Goal: Find specific page/section: Find specific page/section

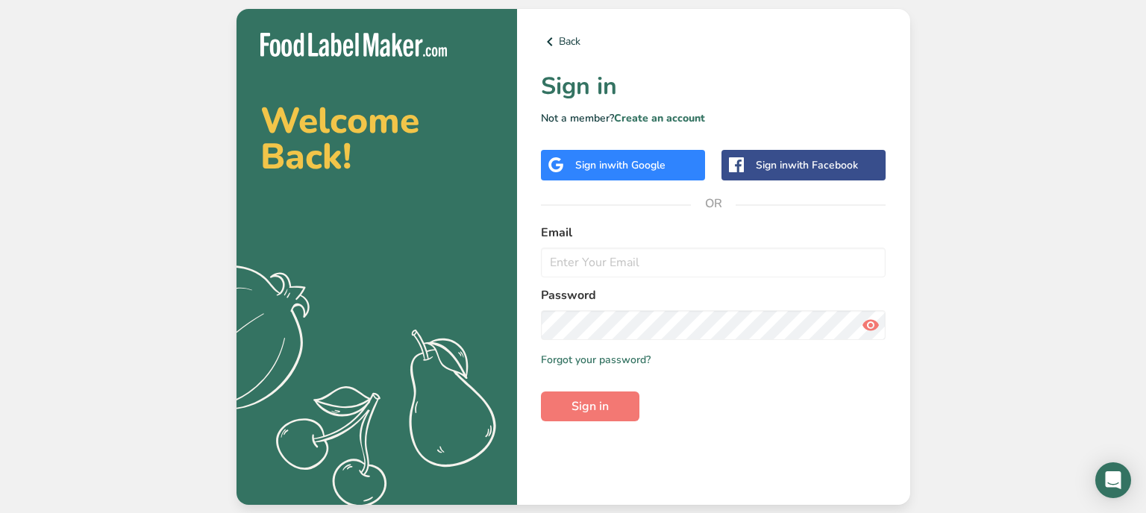
type input "[EMAIL_ADDRESS][DOMAIN_NAME]"
click at [610, 410] on button "Sign in" at bounding box center [590, 407] width 98 height 30
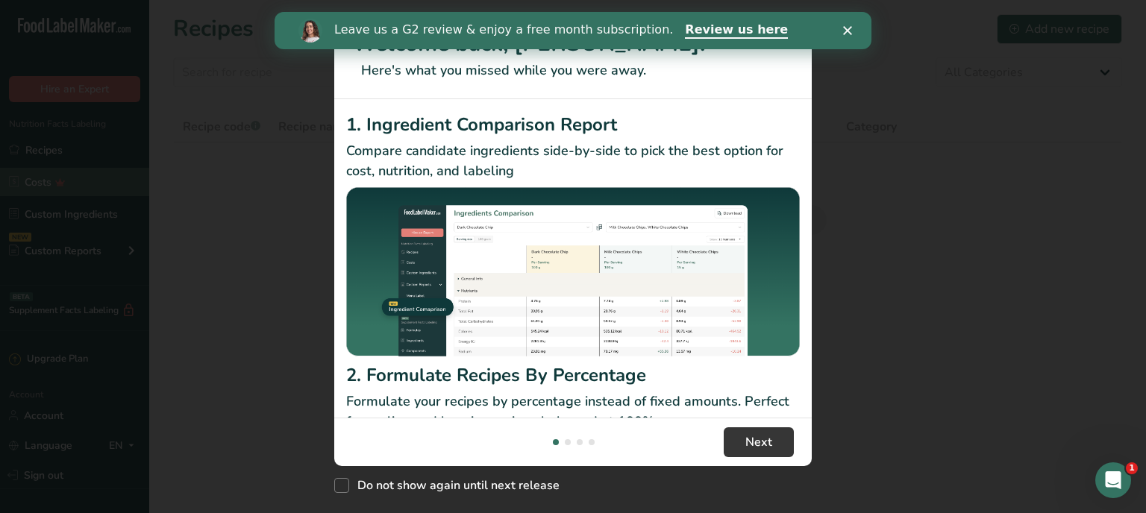
click at [57, 148] on div "New Features" at bounding box center [573, 256] width 1146 height 513
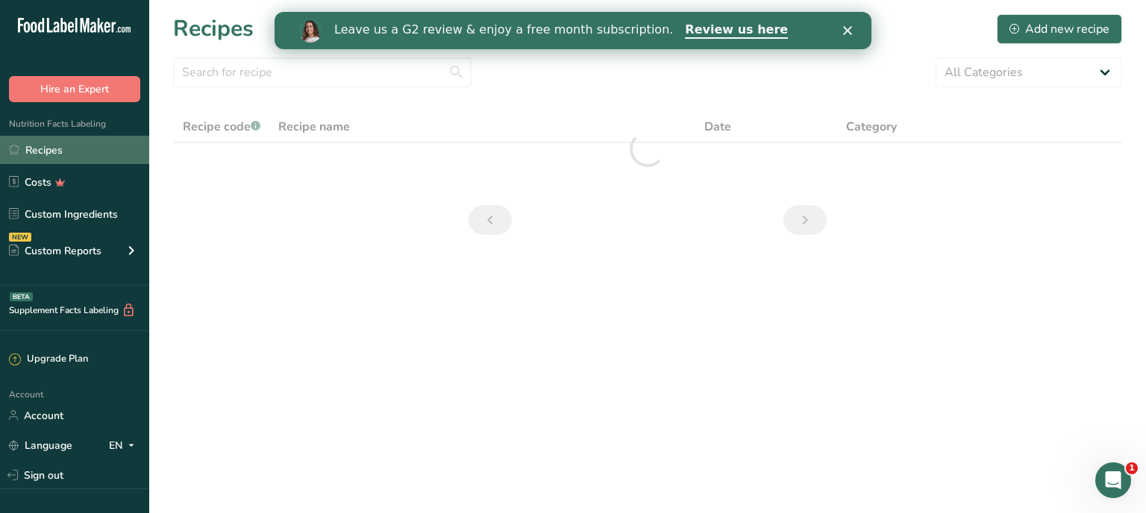
click at [57, 152] on link "Recipes" at bounding box center [74, 150] width 149 height 28
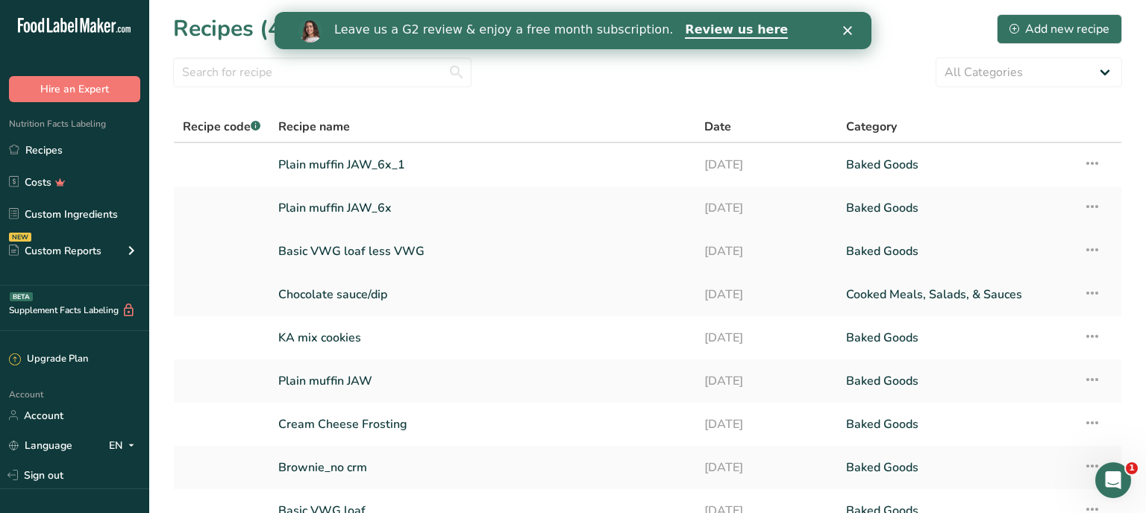
click at [351, 256] on link "Basic VWG loaf less VWG" at bounding box center [482, 251] width 408 height 31
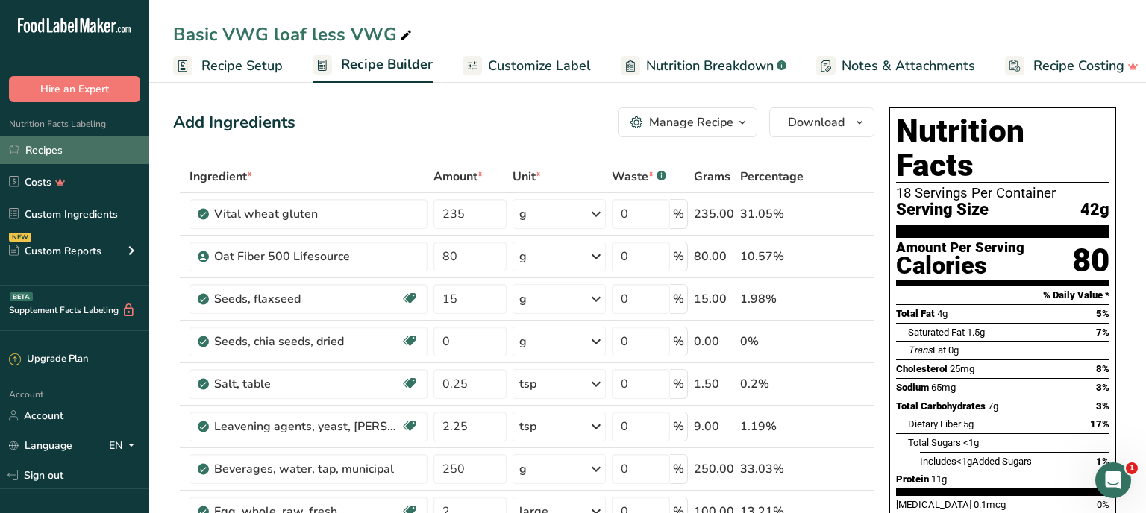
click at [49, 150] on link "Recipes" at bounding box center [74, 150] width 149 height 28
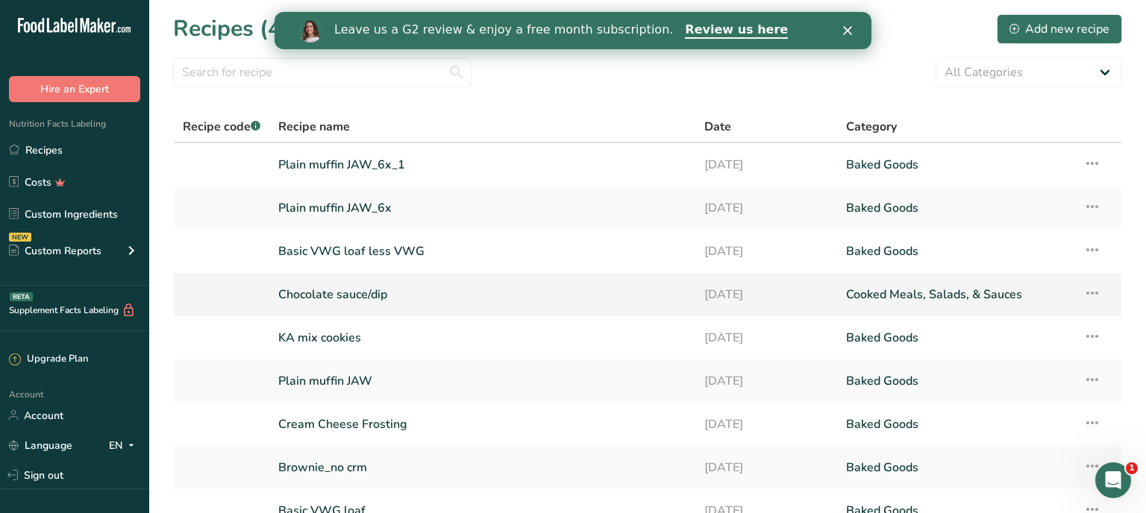
scroll to position [78, 0]
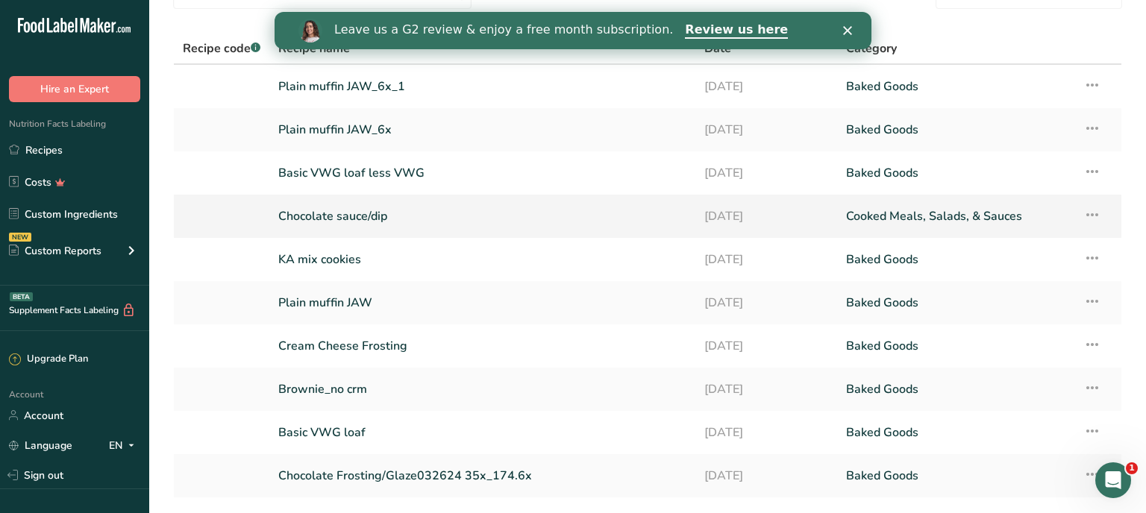
click at [357, 213] on link "Chocolate sauce/dip" at bounding box center [482, 216] width 408 height 31
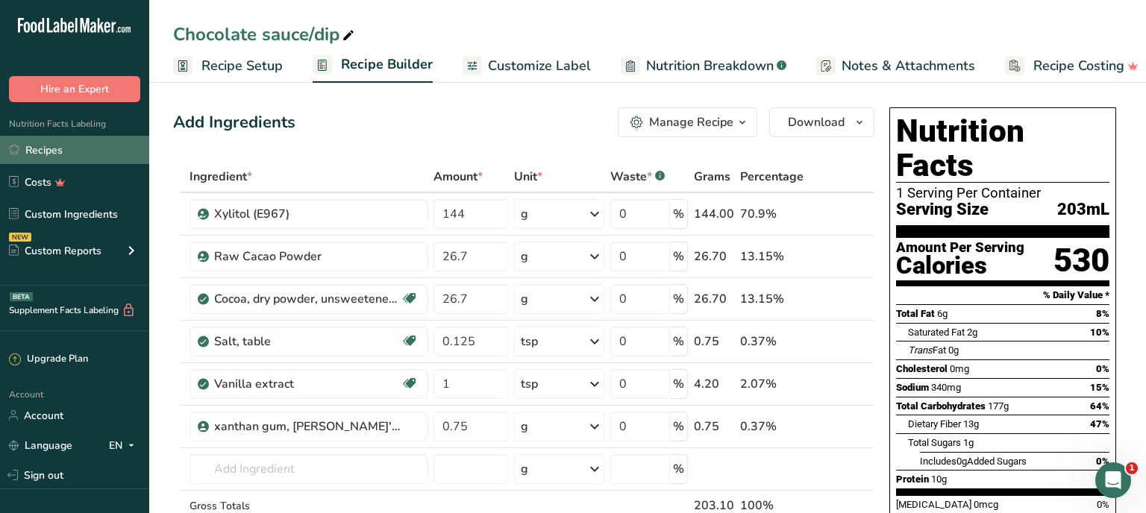
click at [48, 157] on link "Recipes" at bounding box center [74, 150] width 149 height 28
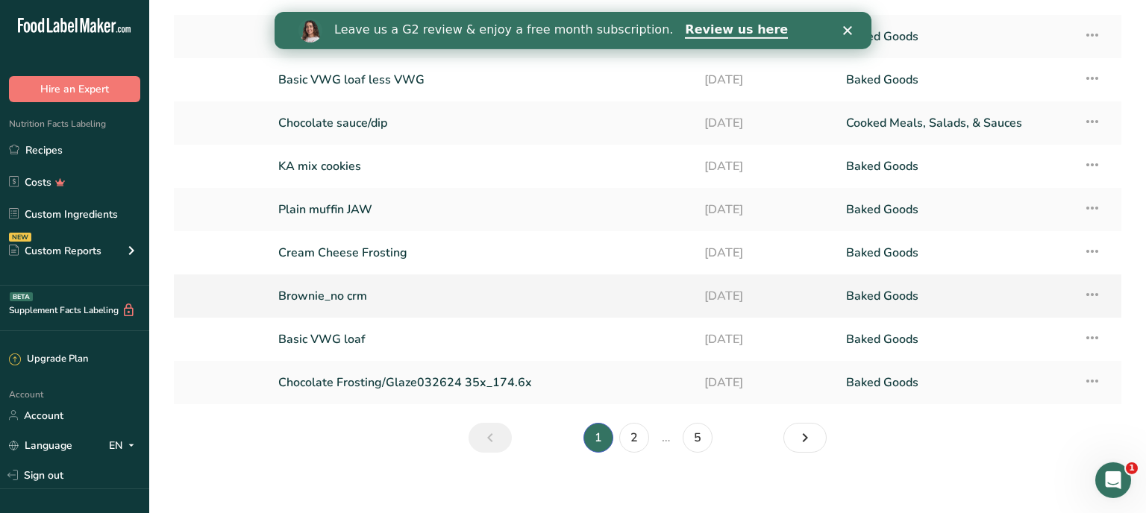
scroll to position [182, 0]
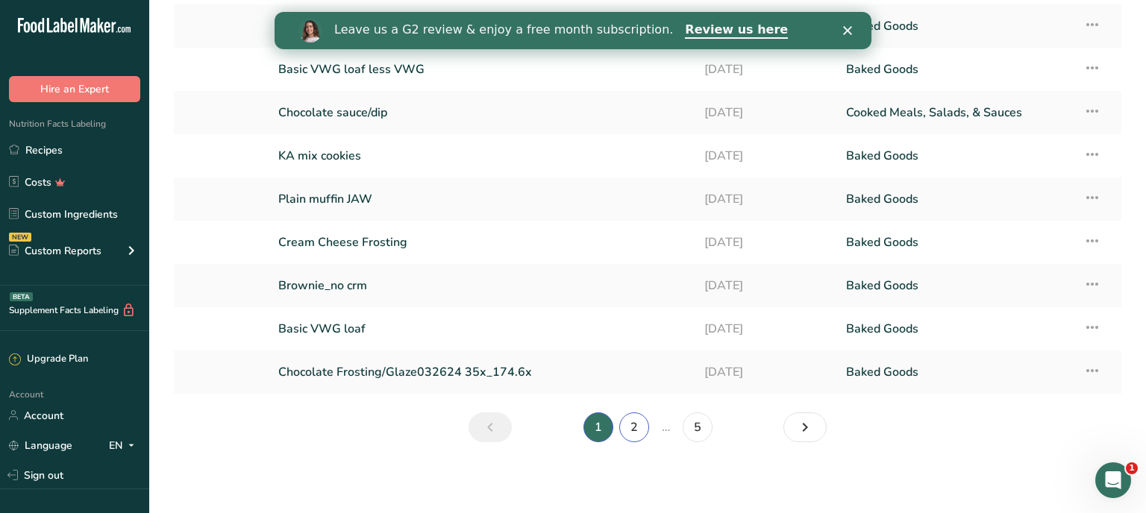
click at [633, 430] on link "2" at bounding box center [634, 428] width 30 height 30
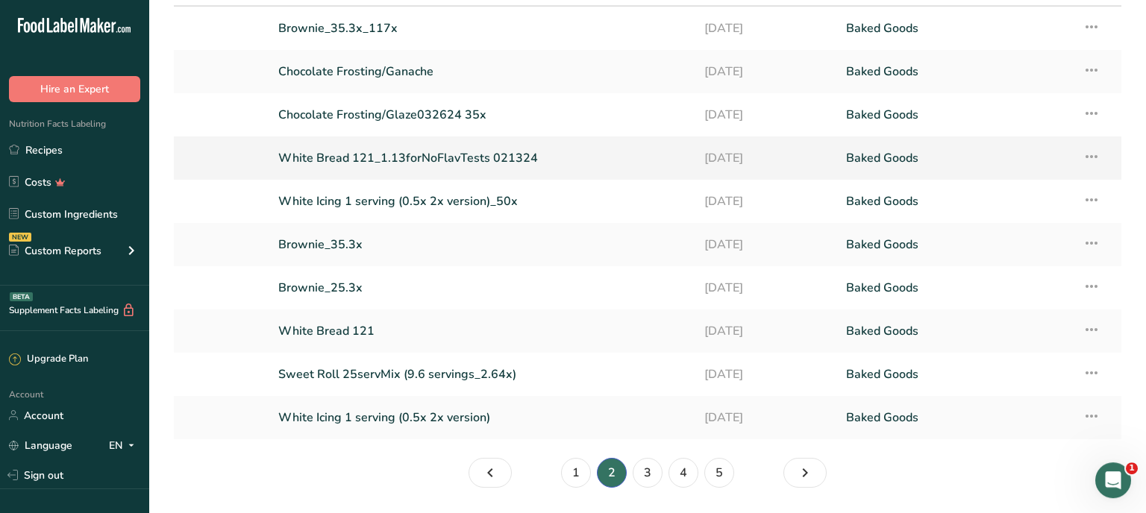
scroll to position [182, 0]
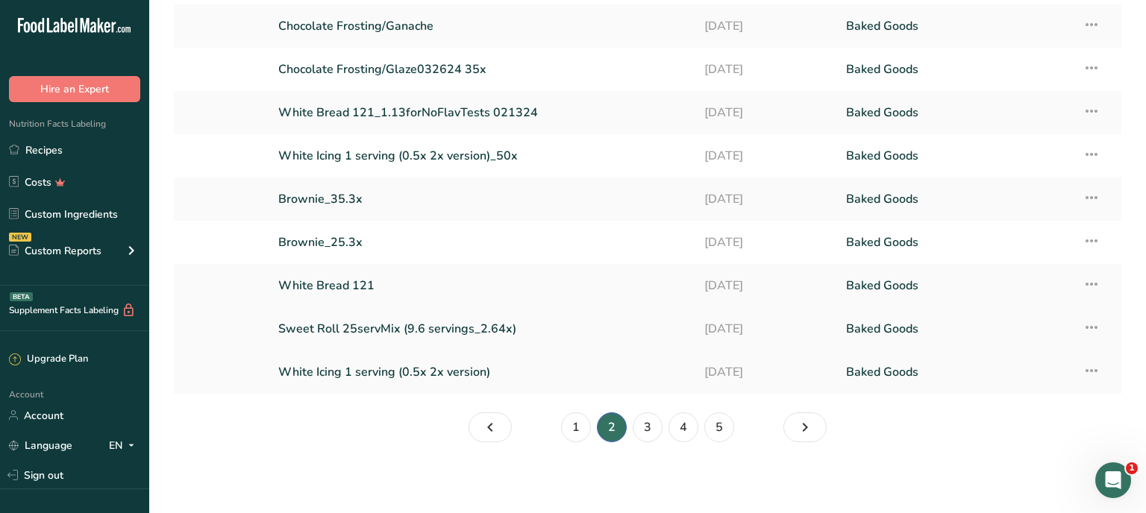
click at [372, 327] on link "Sweet Roll 25servMix (9.6 servings_2.64x)" at bounding box center [482, 328] width 408 height 31
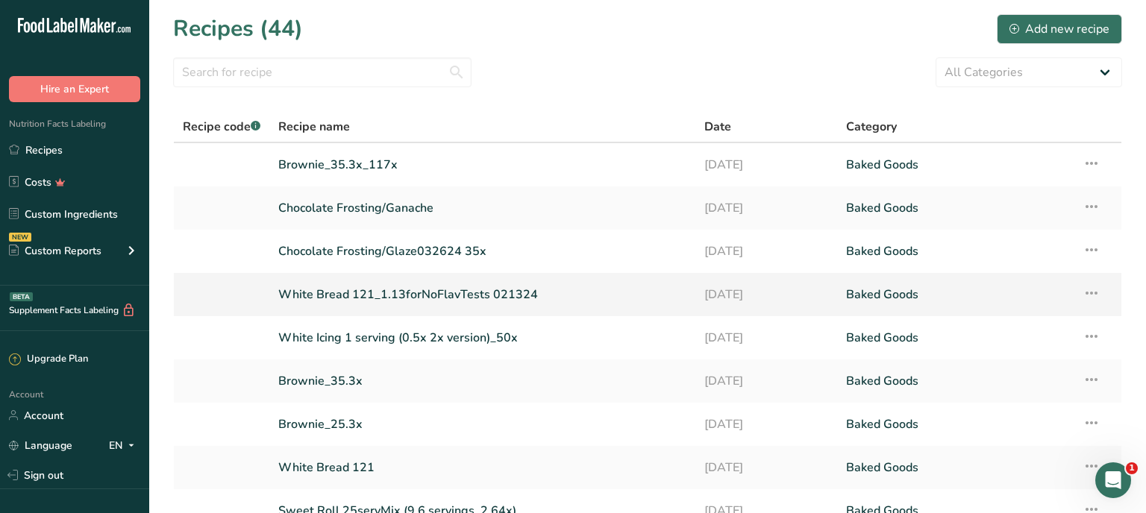
click at [371, 295] on link "White Bread 121_1.13forNoFlavTests 021324" at bounding box center [482, 294] width 408 height 31
click at [363, 166] on link "Brownie_35.3x_117x" at bounding box center [482, 164] width 408 height 31
